Goal: Task Accomplishment & Management: Use online tool/utility

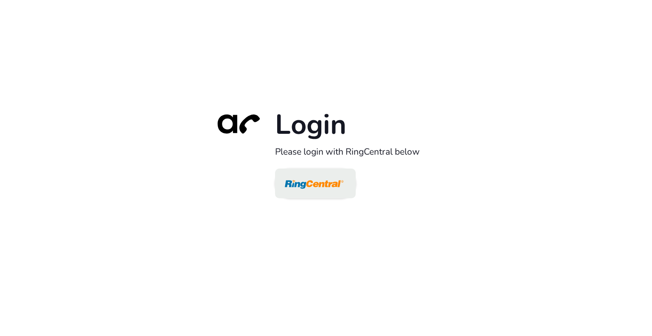
click at [318, 186] on img at bounding box center [314, 184] width 59 height 28
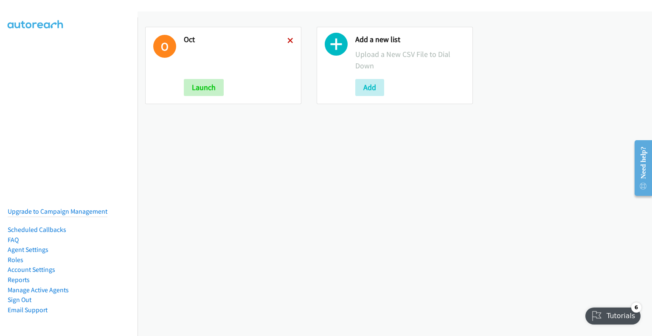
click at [287, 39] on icon at bounding box center [290, 41] width 6 height 6
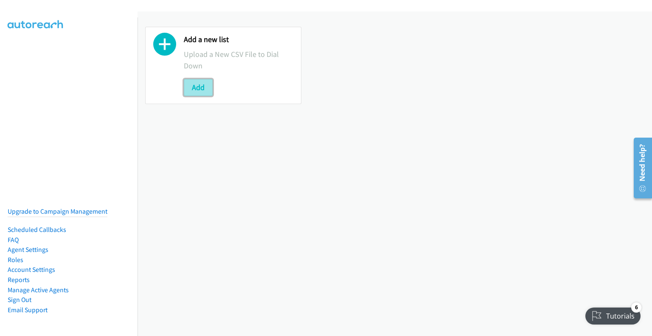
click at [200, 87] on button "Add" at bounding box center [198, 87] width 29 height 17
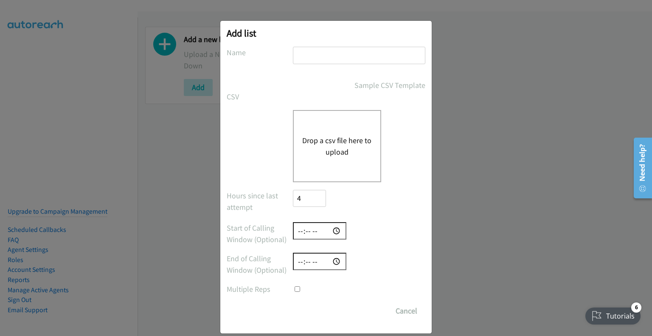
click at [335, 142] on button "Drop a csv file here to upload" at bounding box center [337, 146] width 70 height 23
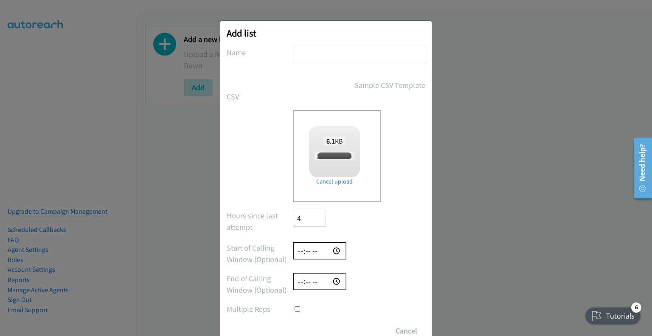
checkbox input "true"
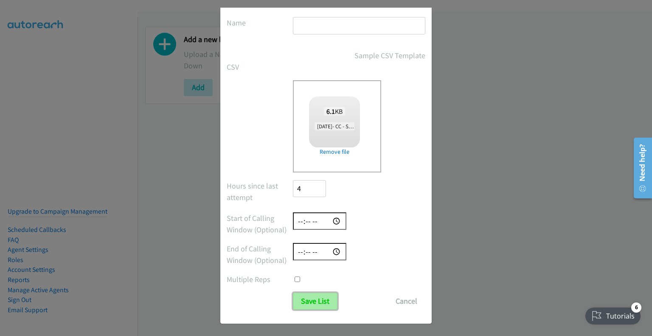
click at [313, 301] on input "Save List" at bounding box center [315, 301] width 45 height 17
click at [332, 36] on div at bounding box center [359, 29] width 132 height 25
click at [343, 30] on input "text" at bounding box center [359, 25] width 132 height 17
type input "[DATE]"
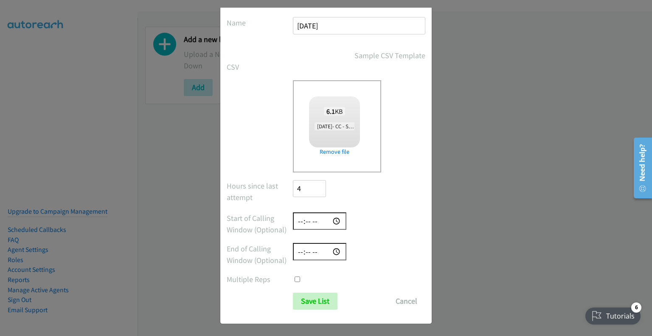
click at [293, 293] on input "Save List" at bounding box center [315, 301] width 45 height 17
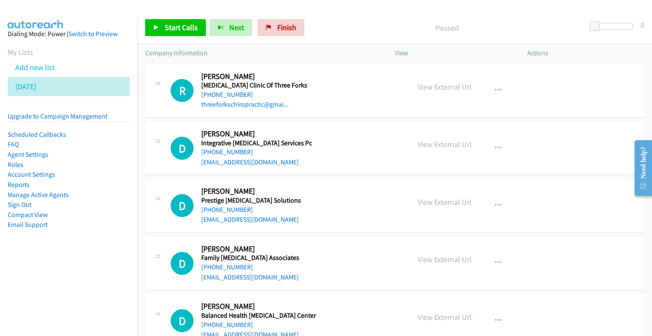
click at [520, 83] on div "View External Url Email Schedule/Manage Callback Start Calls Here Remove from l…" at bounding box center [480, 91] width 140 height 38
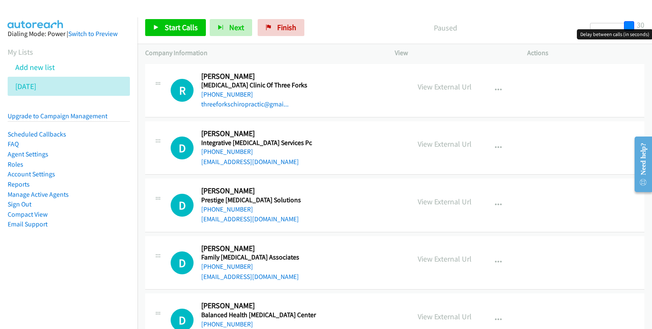
drag, startPoint x: 598, startPoint y: 22, endPoint x: 643, endPoint y: 27, distance: 45.3
click at [643, 27] on div "Start Calls Pause Next Finish Paused 30" at bounding box center [395, 27] width 515 height 33
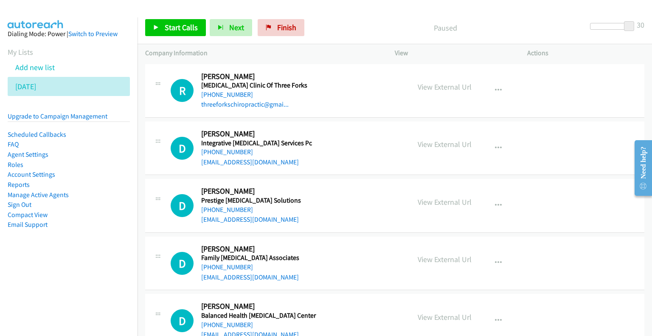
click at [158, 88] on div at bounding box center [158, 83] width 10 height 23
click at [156, 26] on icon at bounding box center [156, 28] width 6 height 6
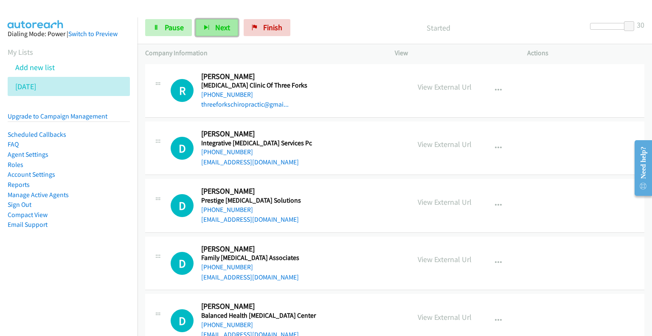
click at [216, 23] on span "Next" at bounding box center [222, 28] width 15 height 10
click at [175, 30] on span "Pause" at bounding box center [174, 28] width 19 height 10
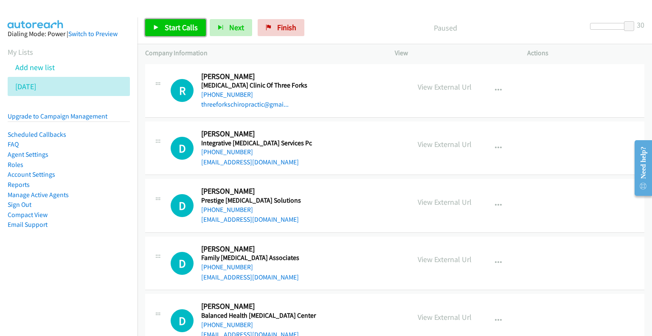
click at [174, 30] on span "Start Calls" at bounding box center [181, 28] width 33 height 10
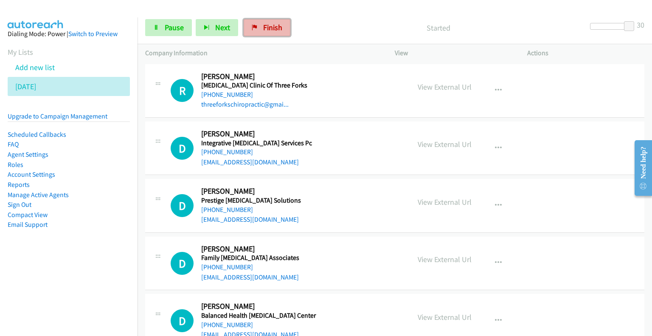
click at [255, 30] on icon at bounding box center [255, 28] width 6 height 6
click at [170, 24] on span "Pause" at bounding box center [174, 28] width 19 height 10
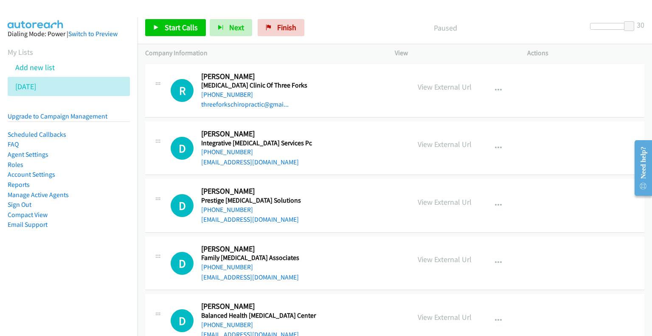
click at [181, 107] on div "R Callback Scheduled Ranee Berg Chiropractic Clinic Of Three Forks America/Denv…" at bounding box center [287, 91] width 232 height 38
click at [161, 85] on icon at bounding box center [158, 85] width 10 height 4
click at [158, 83] on icon at bounding box center [158, 85] width 10 height 4
click at [313, 80] on h2 "Ranee Berg" at bounding box center [285, 77] width 169 height 10
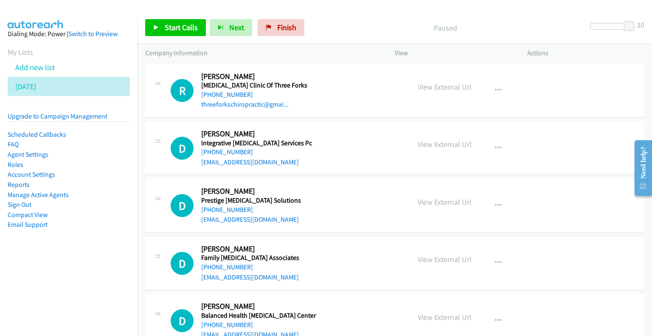
click at [345, 112] on div "R Callback Scheduled Ranee Berg Chiropractic Clinic Of Three Forks America/Denv…" at bounding box center [394, 91] width 499 height 54
click at [540, 85] on div "View External Url Email Schedule/Manage Callback Start Calls Here Remove from l…" at bounding box center [480, 91] width 140 height 38
click at [411, 15] on div "Start Calls Pause Next Finish Paused 30" at bounding box center [395, 27] width 515 height 33
drag, startPoint x: 617, startPoint y: 28, endPoint x: 559, endPoint y: 25, distance: 57.4
click at [559, 25] on div "Start Calls Pause Next Finish Paused 0" at bounding box center [395, 27] width 515 height 33
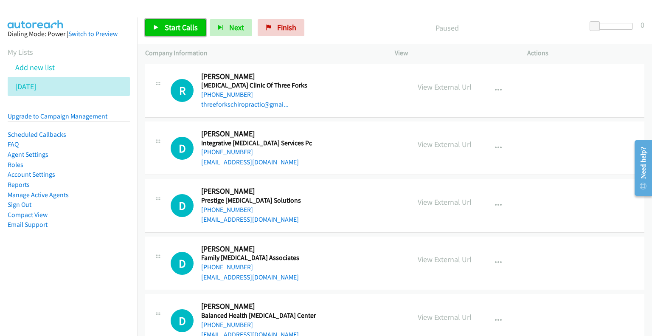
click at [175, 22] on link "Start Calls" at bounding box center [175, 27] width 61 height 17
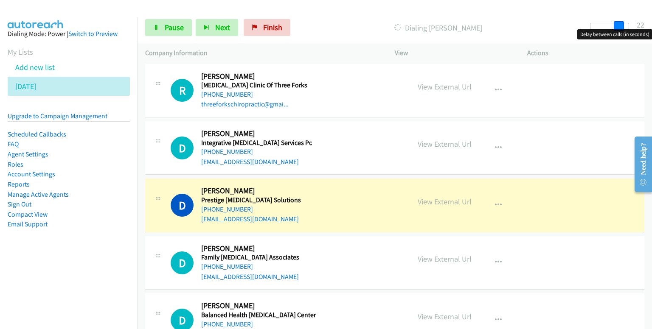
drag, startPoint x: 597, startPoint y: 25, endPoint x: 625, endPoint y: 25, distance: 27.6
click at [625, 25] on div at bounding box center [609, 26] width 39 height 7
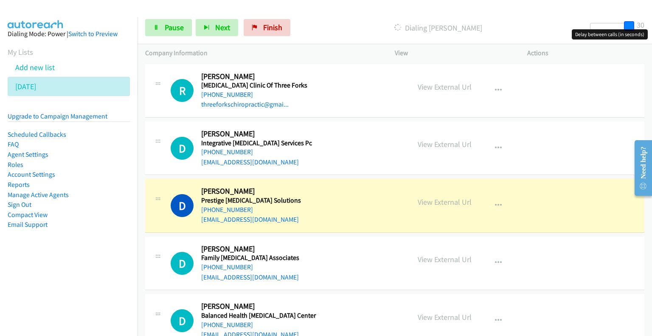
drag, startPoint x: 625, startPoint y: 25, endPoint x: 631, endPoint y: 26, distance: 6.4
click at [629, 26] on div at bounding box center [609, 26] width 39 height 7
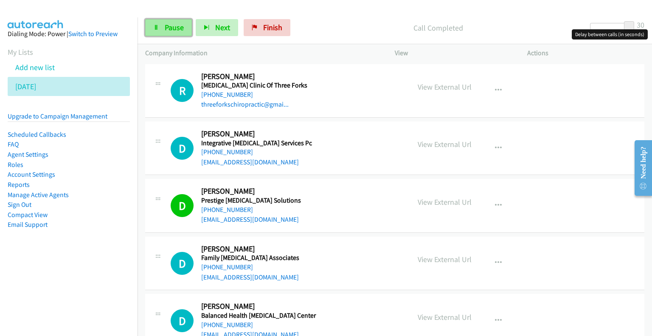
click at [169, 23] on span "Pause" at bounding box center [174, 28] width 19 height 10
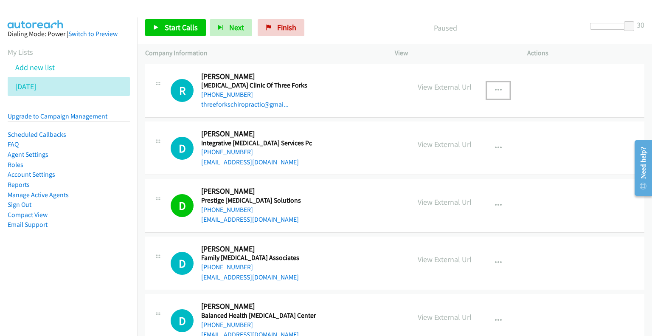
click at [501, 84] on button "button" at bounding box center [498, 90] width 23 height 17
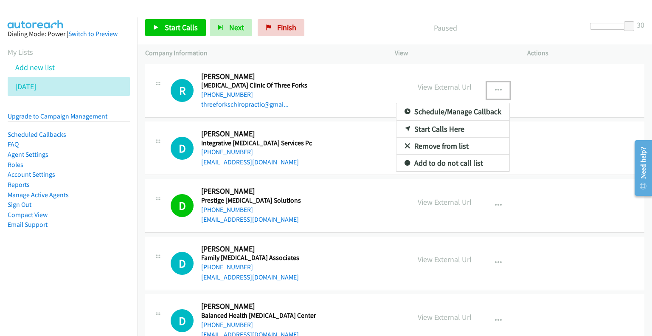
click at [461, 149] on link "Remove from list" at bounding box center [453, 146] width 113 height 17
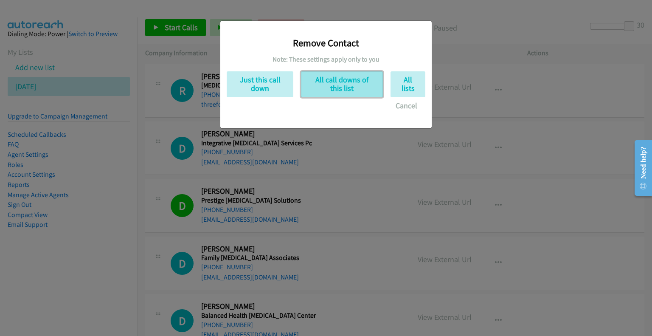
click at [357, 86] on button "All call downs of this list" at bounding box center [342, 84] width 82 height 26
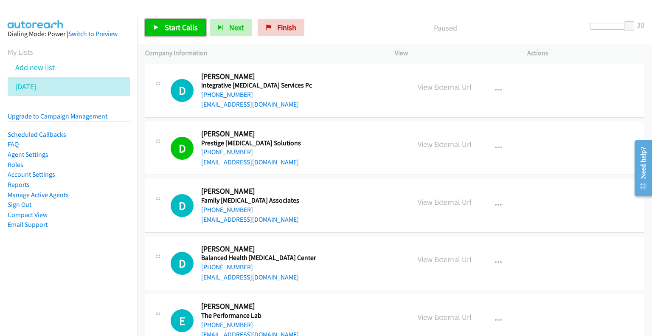
click at [174, 25] on span "Start Calls" at bounding box center [181, 28] width 33 height 10
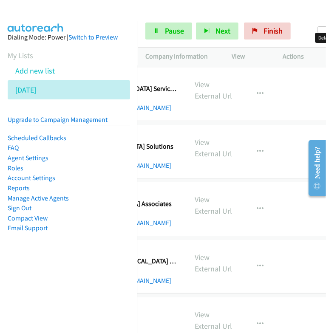
scroll to position [0, 39]
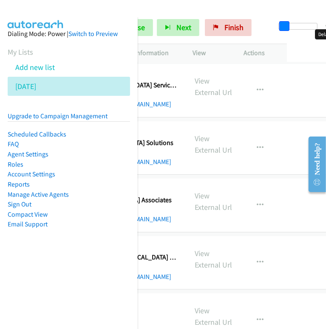
click at [320, 24] on div at bounding box center [297, 29] width 54 height 13
drag, startPoint x: 280, startPoint y: 28, endPoint x: 293, endPoint y: 29, distance: 13.6
click at [293, 29] on body "Start Calls Pause Next Finish Started 15 Company Information Info Status View A…" at bounding box center [163, 20] width 326 height 40
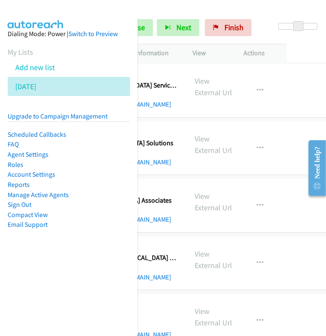
scroll to position [0, 0]
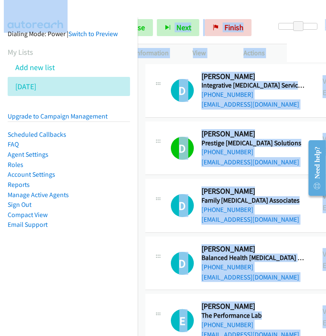
drag, startPoint x: 157, startPoint y: 13, endPoint x: 194, endPoint y: 7, distance: 37.4
click at [194, 7] on main "Start Calls Pause Next Finish Started 15 Company Information Info Status View A…" at bounding box center [163, 20] width 326 height 40
click at [194, 7] on div at bounding box center [159, 16] width 318 height 33
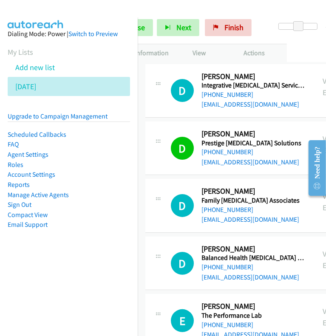
click at [180, 106] on div "D Callback Scheduled Dr. Mark Klezmer Integrative Chiropractic Services Pc Amer…" at bounding box center [239, 91] width 136 height 38
click at [186, 93] on h1 "D" at bounding box center [182, 90] width 23 height 23
click at [180, 82] on h1 "D" at bounding box center [182, 90] width 23 height 23
click at [158, 81] on icon at bounding box center [158, 83] width 10 height 4
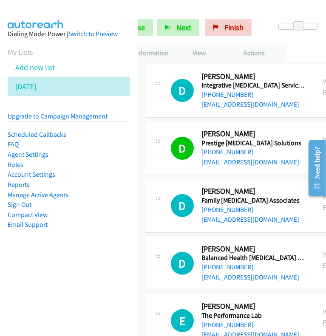
click at [158, 81] on icon at bounding box center [158, 83] width 10 height 4
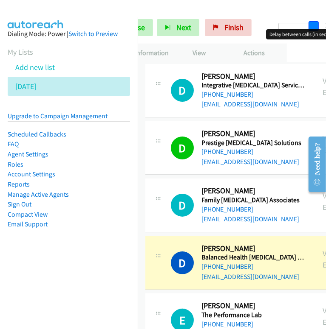
drag, startPoint x: 295, startPoint y: 25, endPoint x: 311, endPoint y: 25, distance: 16.1
click at [311, 25] on span at bounding box center [313, 26] width 10 height 10
drag, startPoint x: 313, startPoint y: 30, endPoint x: 268, endPoint y: 25, distance: 45.7
click at [270, 25] on div at bounding box center [297, 29] width 54 height 13
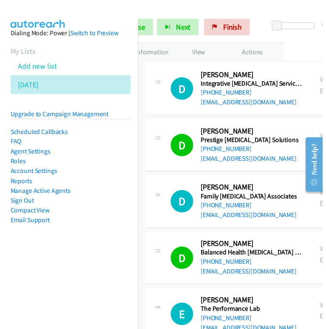
scroll to position [10, 0]
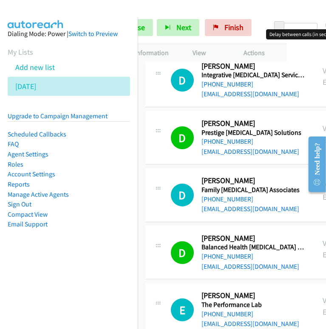
click at [213, 73] on h5 "Integrative Chiropractic Services Pc" at bounding box center [254, 75] width 106 height 8
click at [165, 74] on div "D Callback Scheduled Dr. Mark Klezmer Integrative Chiropractic Services Pc Amer…" at bounding box center [230, 81] width 154 height 38
click at [160, 74] on icon at bounding box center [158, 75] width 10 height 4
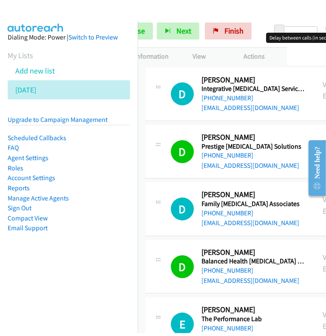
scroll to position [0, 0]
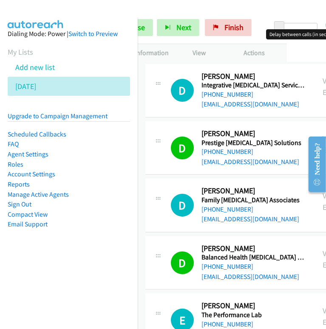
click at [184, 75] on div "D Callback Scheduled Dr. Mark Klezmer Integrative Chiropractic Services Pc Amer…" at bounding box center [239, 91] width 136 height 38
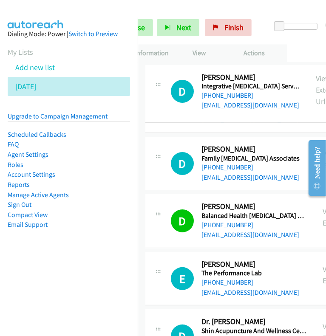
drag, startPoint x: 262, startPoint y: 86, endPoint x: 198, endPoint y: 78, distance: 64.3
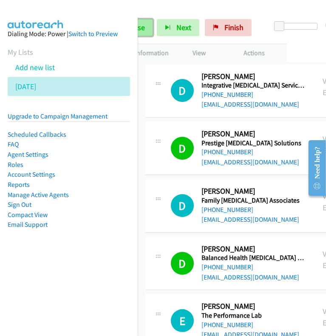
click at [144, 28] on span "Pause" at bounding box center [135, 28] width 19 height 10
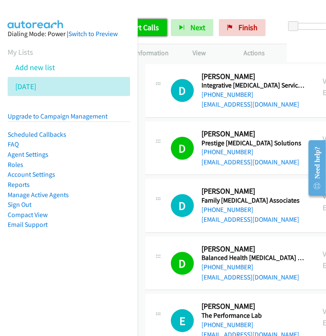
click at [144, 28] on span "Start Calls" at bounding box center [142, 28] width 33 height 10
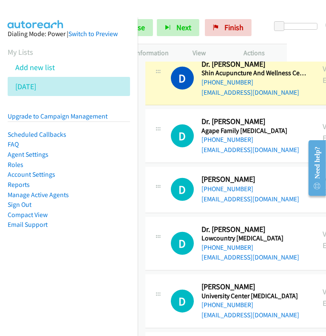
scroll to position [300, 0]
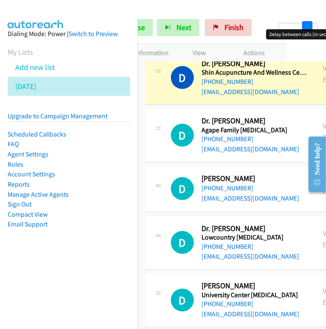
drag, startPoint x: 277, startPoint y: 27, endPoint x: 302, endPoint y: 27, distance: 25.1
click at [302, 27] on span at bounding box center [307, 26] width 10 height 10
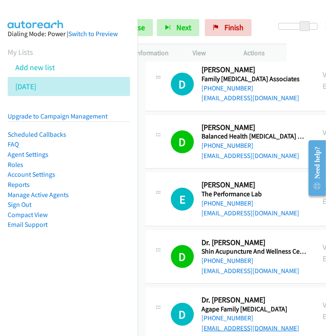
scroll to position [0, 0]
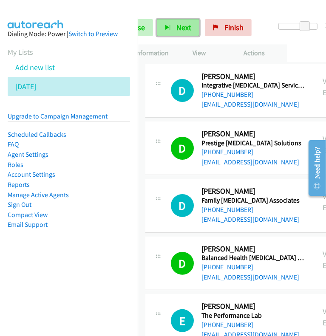
click at [166, 25] on icon "button" at bounding box center [168, 28] width 6 height 6
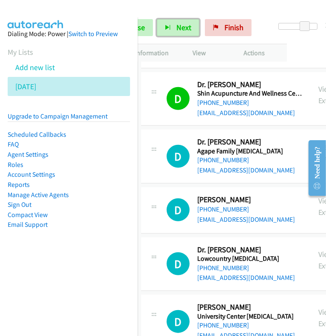
scroll to position [0, 4]
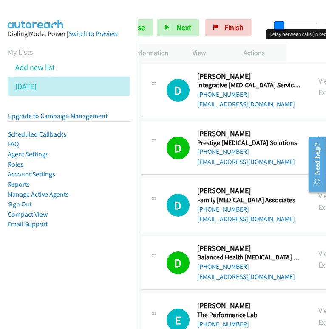
drag, startPoint x: 301, startPoint y: 21, endPoint x: 273, endPoint y: 26, distance: 27.6
click at [274, 26] on span at bounding box center [279, 26] width 10 height 10
drag, startPoint x: 274, startPoint y: 26, endPoint x: 280, endPoint y: 25, distance: 6.0
click at [280, 25] on span at bounding box center [285, 26] width 10 height 10
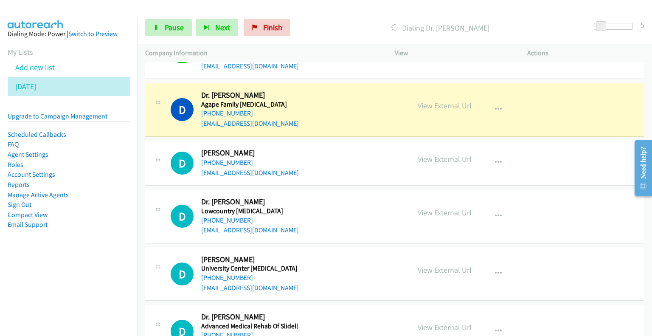
scroll to position [331, 0]
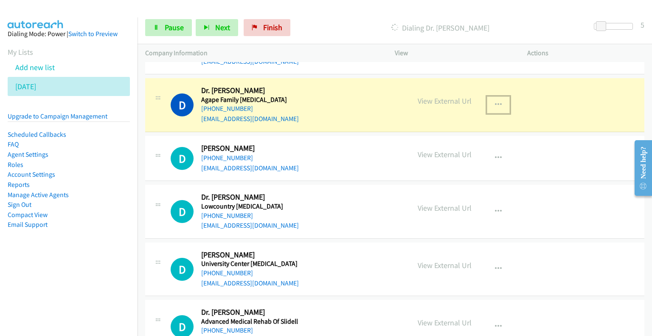
click at [499, 104] on button "button" at bounding box center [498, 104] width 23 height 17
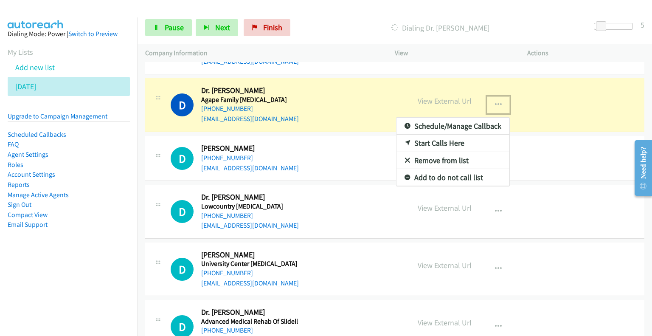
click at [503, 93] on div at bounding box center [326, 168] width 652 height 336
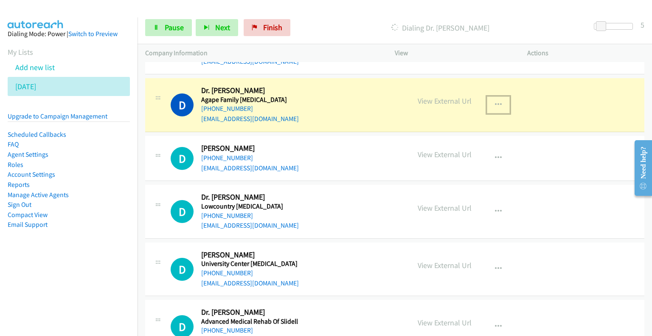
click at [341, 91] on h2 "Dr. Mary De Jarnatt" at bounding box center [285, 91] width 169 height 10
click at [316, 111] on div "+1 319-668-8196" at bounding box center [285, 109] width 169 height 10
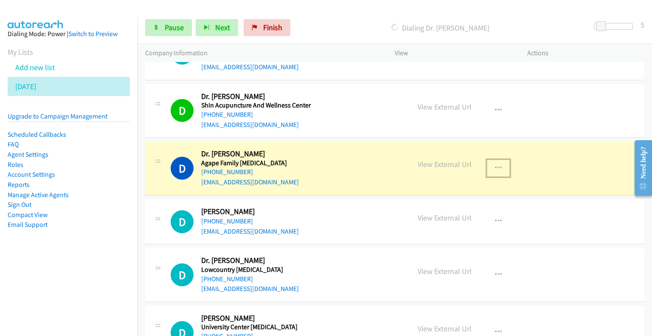
scroll to position [267, 0]
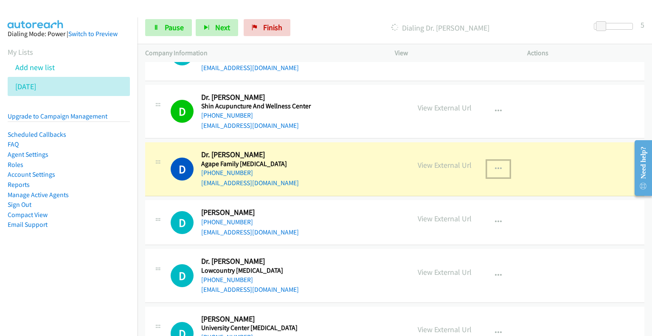
click at [451, 166] on p "View External Url" at bounding box center [445, 164] width 54 height 11
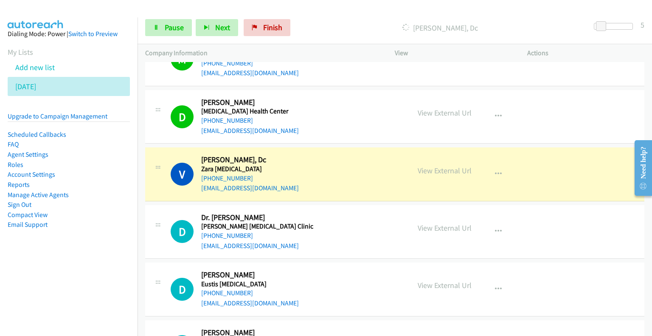
scroll to position [754, 0]
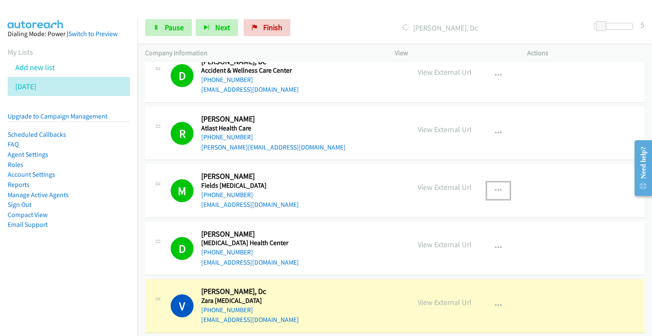
click at [495, 189] on icon "button" at bounding box center [498, 190] width 7 height 7
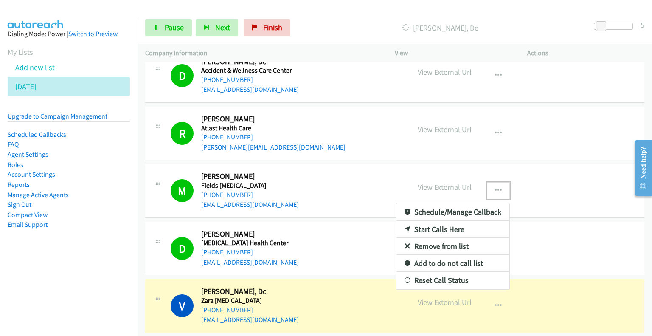
click at [459, 245] on link "Remove from list" at bounding box center [453, 246] width 113 height 17
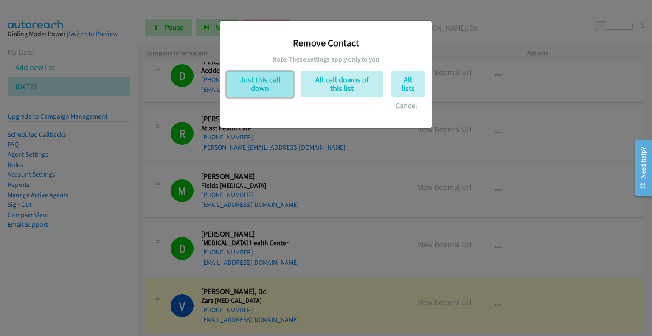
click at [259, 83] on button "Just this call down" at bounding box center [260, 84] width 67 height 26
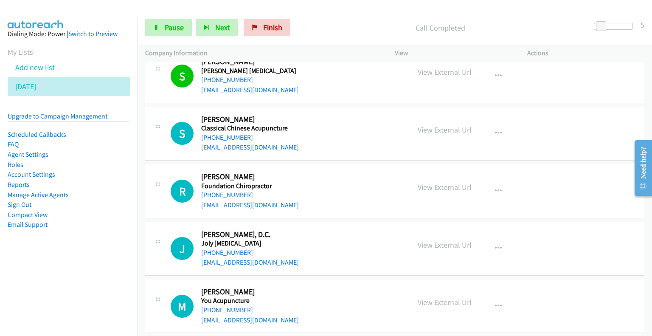
scroll to position [1100, 0]
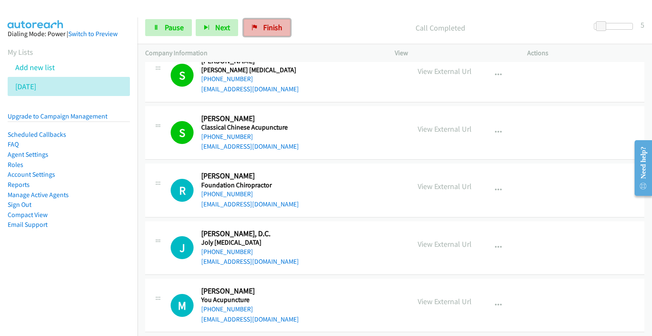
click at [267, 25] on span "Finish" at bounding box center [272, 28] width 19 height 10
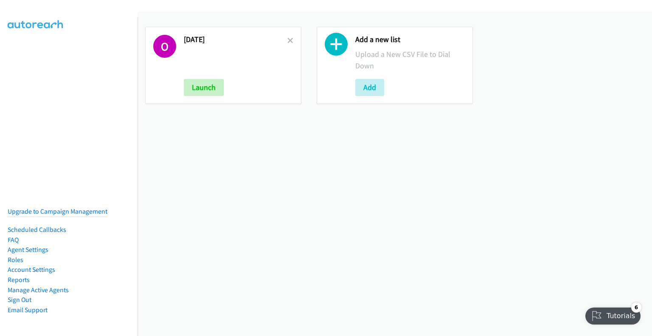
click at [195, 51] on p at bounding box center [236, 59] width 104 height 23
click at [179, 45] on div "O Oct 8 Launch" at bounding box center [223, 65] width 156 height 77
click at [167, 53] on h1 "O" at bounding box center [164, 46] width 23 height 23
